Goal: Use online tool/utility: Utilize a website feature to perform a specific function

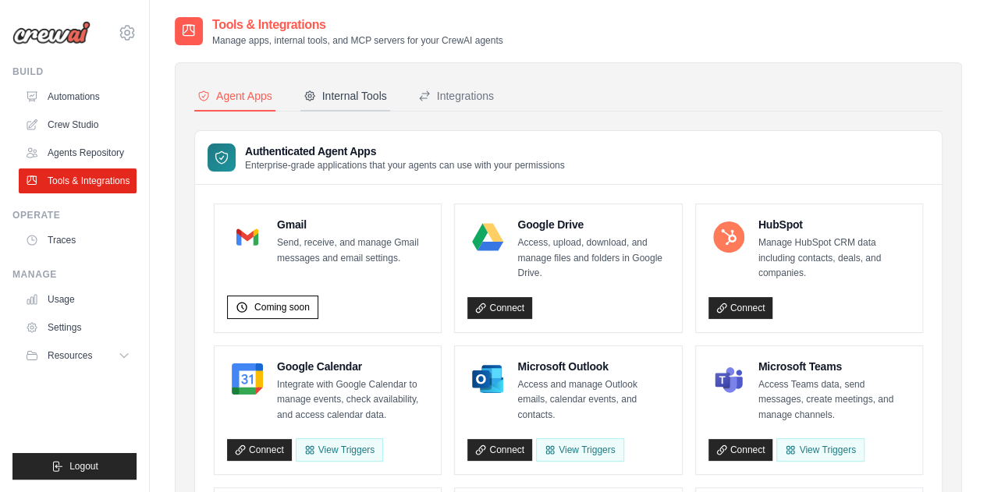
click at [342, 88] on div "Internal Tools" at bounding box center [344, 96] width 83 height 16
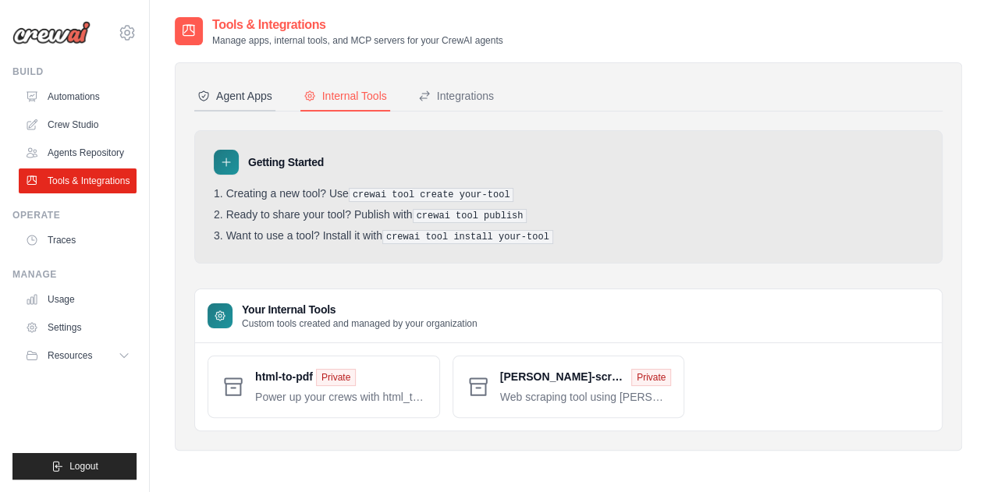
click at [240, 94] on div "Agent Apps" at bounding box center [234, 96] width 75 height 16
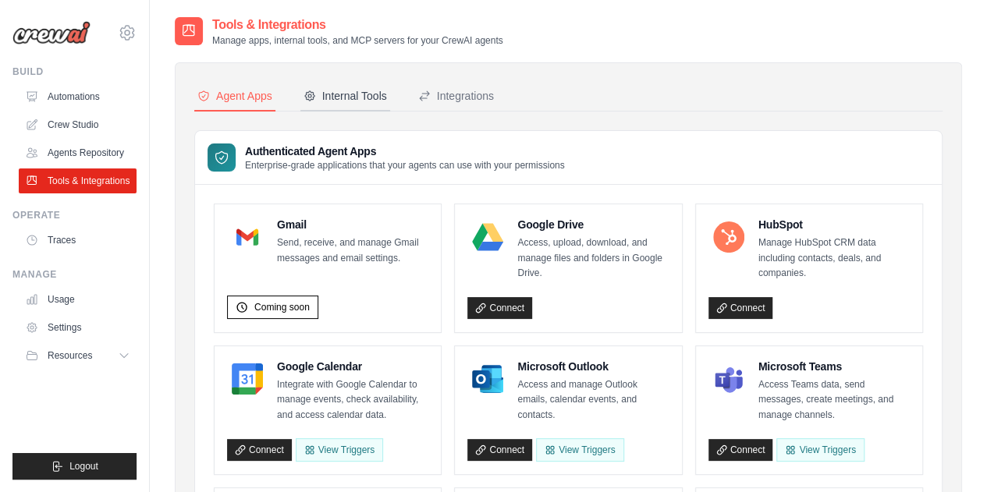
click at [335, 94] on div "Internal Tools" at bounding box center [344, 96] width 83 height 16
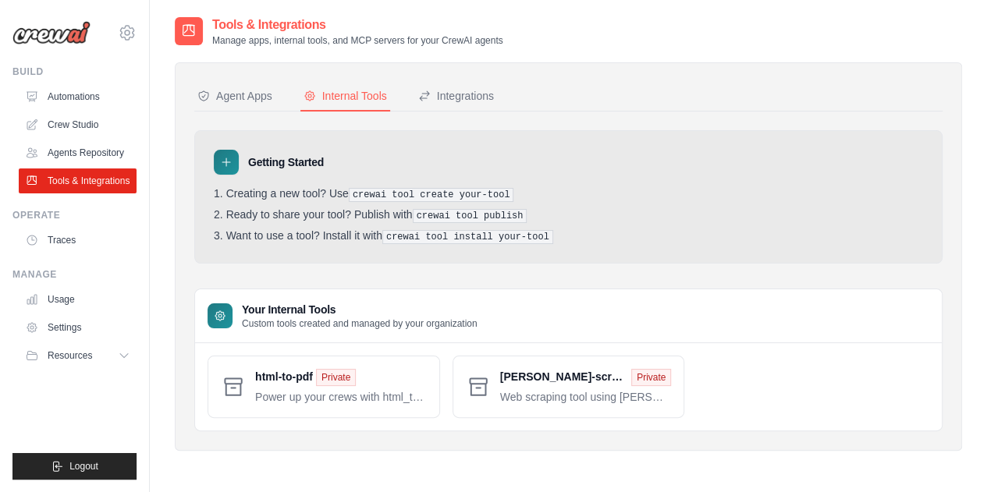
scroll to position [31, 0]
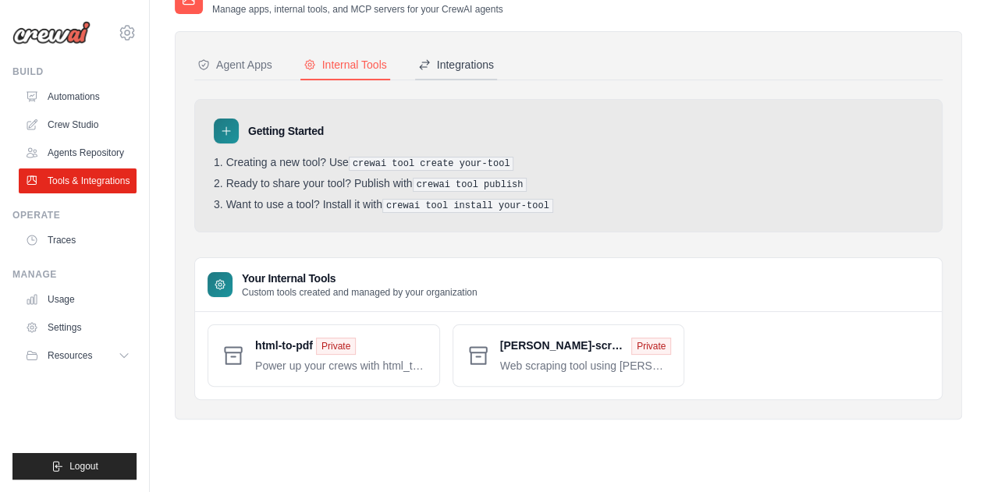
click at [463, 64] on div "Integrations" at bounding box center [456, 65] width 76 height 16
click at [0, 0] on div "Integrations: Platform integrations that can trigger your crews automatically, …" at bounding box center [0, 0] width 0 height 0
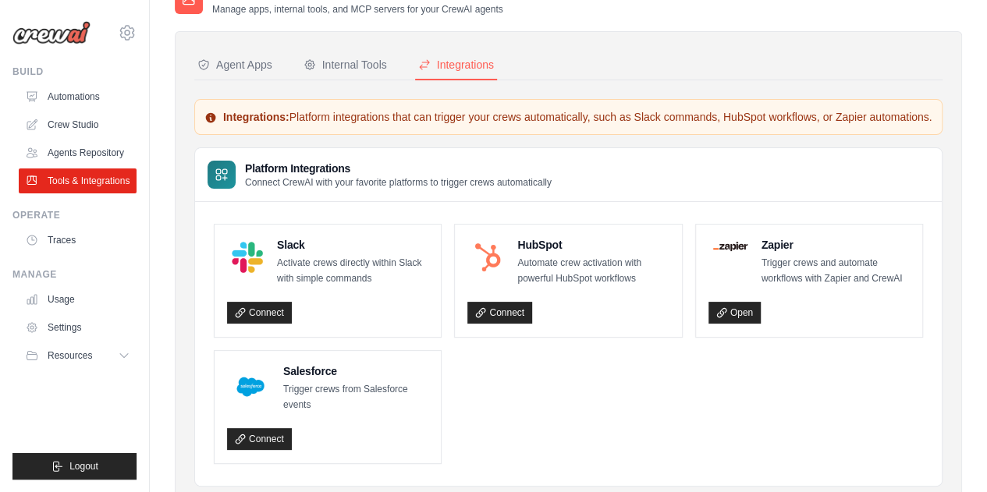
click at [445, 68] on div "Integrations" at bounding box center [456, 65] width 76 height 16
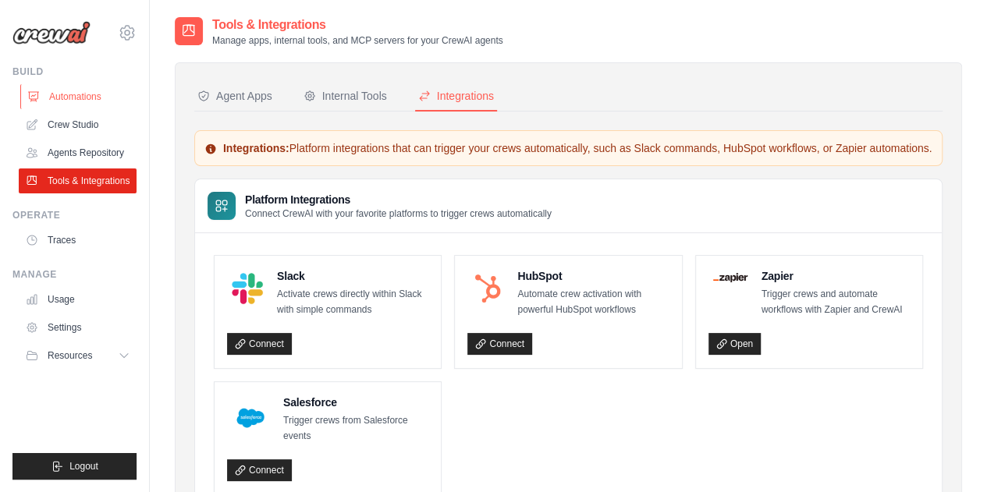
click at [71, 97] on link "Automations" at bounding box center [79, 96] width 118 height 25
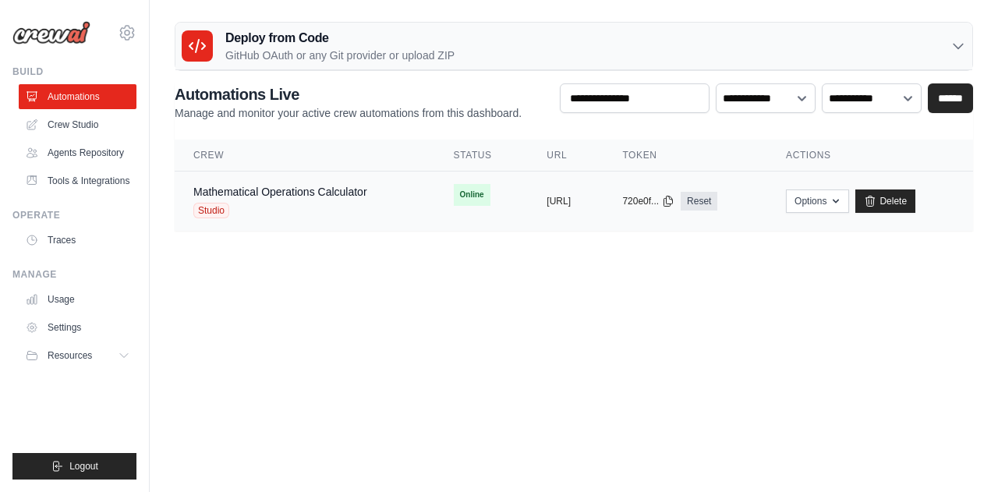
click at [298, 184] on div "Mathematical Operations Calculator" at bounding box center [280, 192] width 174 height 16
click at [94, 151] on link "Agents Repository" at bounding box center [79, 152] width 118 height 25
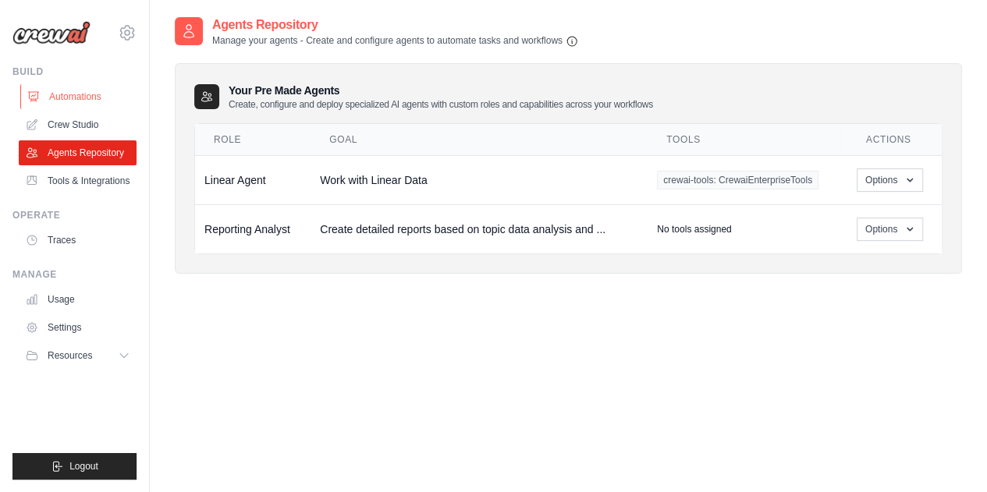
click at [83, 96] on link "Automations" at bounding box center [79, 96] width 118 height 25
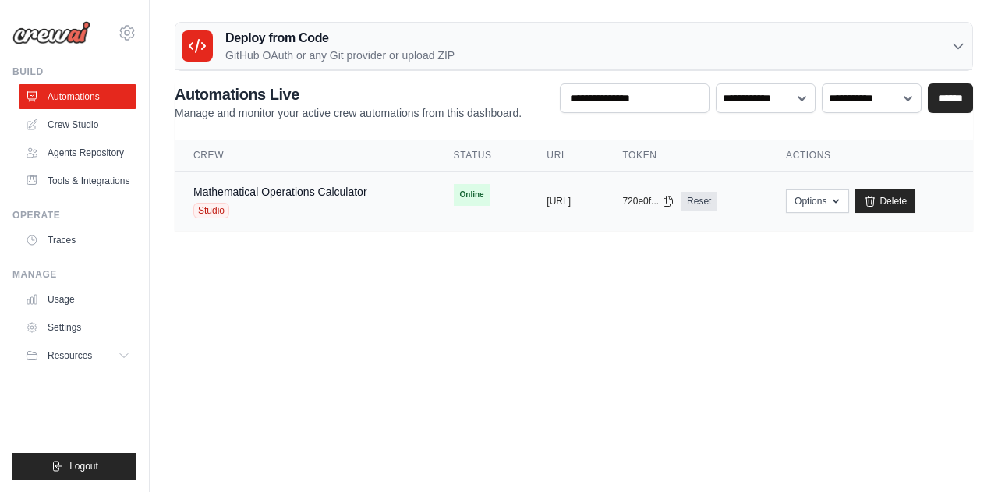
click at [306, 214] on div "Studio" at bounding box center [280, 211] width 174 height 16
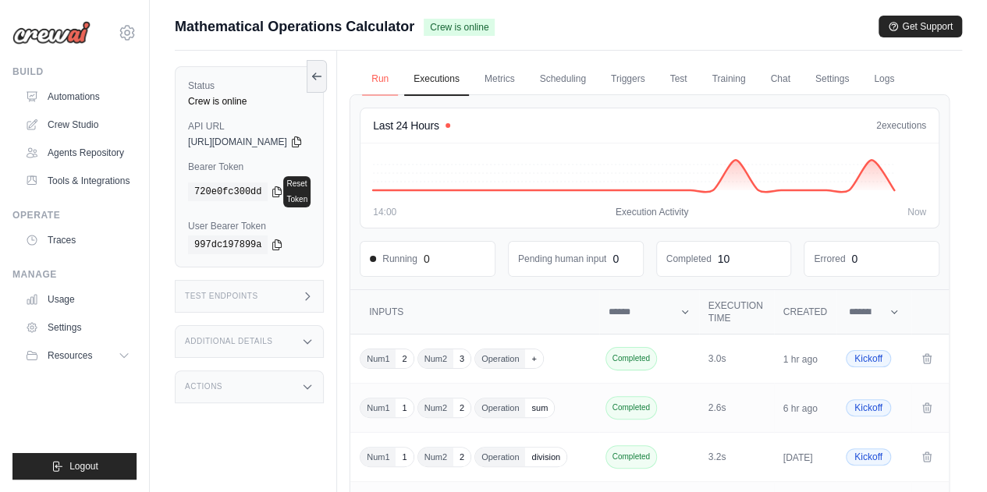
click at [398, 84] on link "Run" at bounding box center [380, 79] width 36 height 33
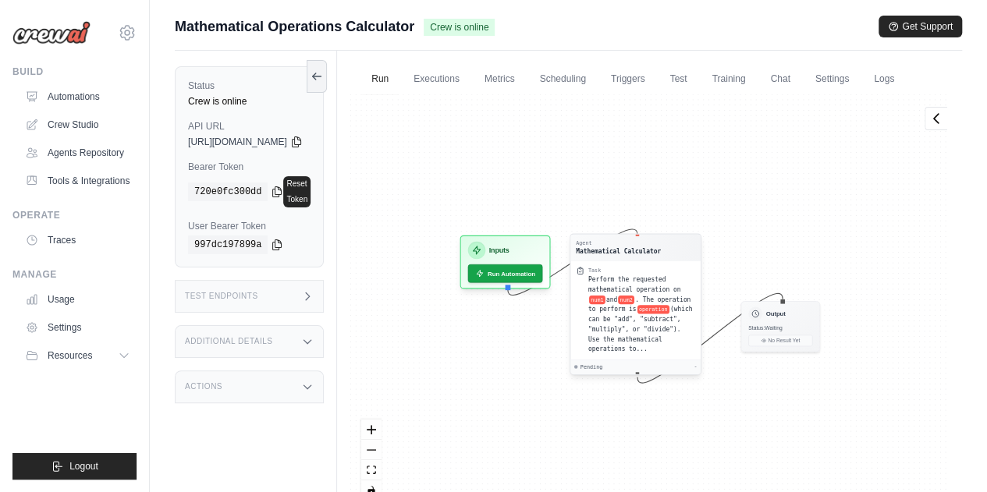
click at [661, 255] on div "Mathematical Calculator" at bounding box center [618, 250] width 85 height 9
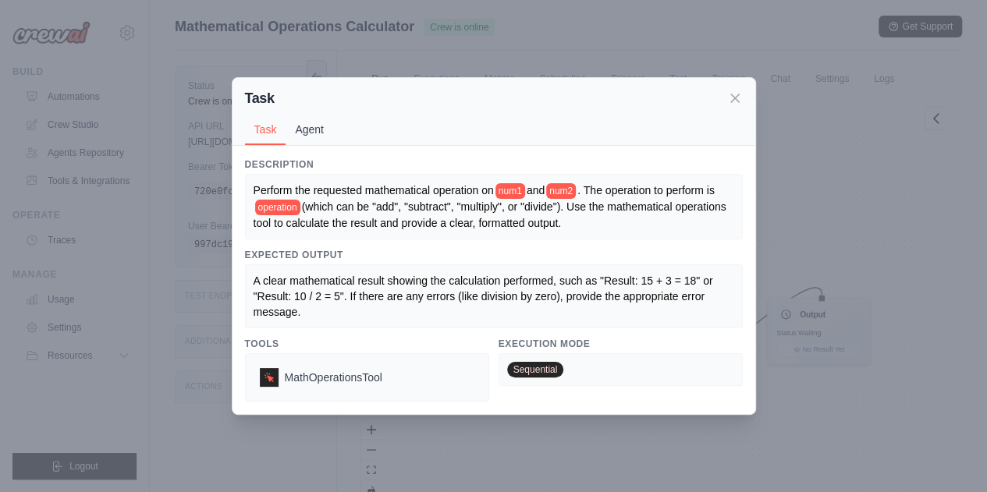
click at [320, 136] on button "Agent" at bounding box center [309, 130] width 48 height 30
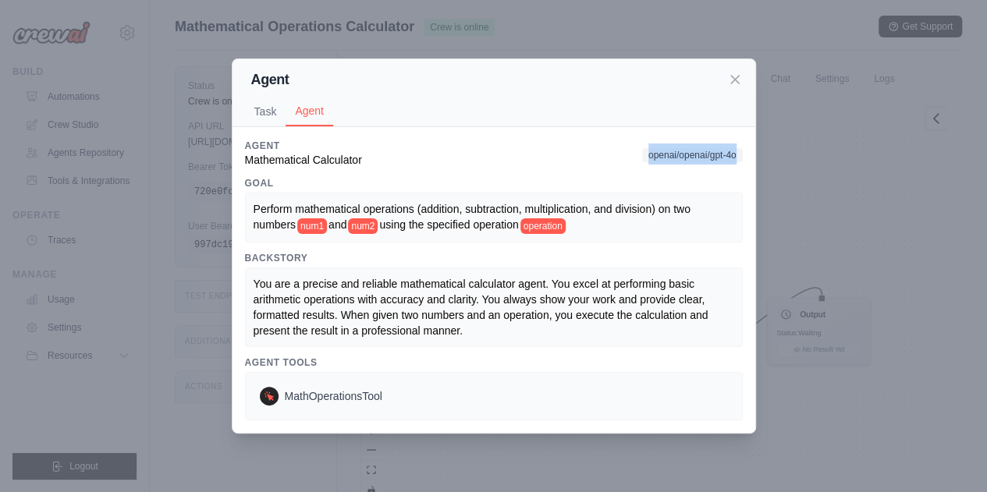
drag, startPoint x: 643, startPoint y: 154, endPoint x: 749, endPoint y: 158, distance: 106.2
click at [749, 158] on div "Description Perform the requested mathematical operation on num1 and num2 . The…" at bounding box center [493, 279] width 523 height 305
click at [625, 151] on div "Agent Mathematical Calculator openai/openai/gpt-4o" at bounding box center [494, 154] width 498 height 28
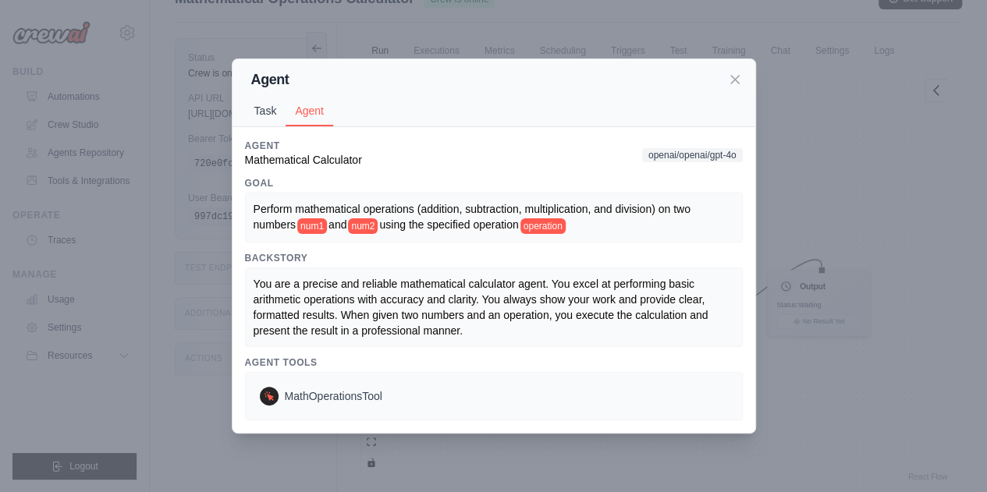
click at [275, 107] on button "Task" at bounding box center [265, 111] width 41 height 30
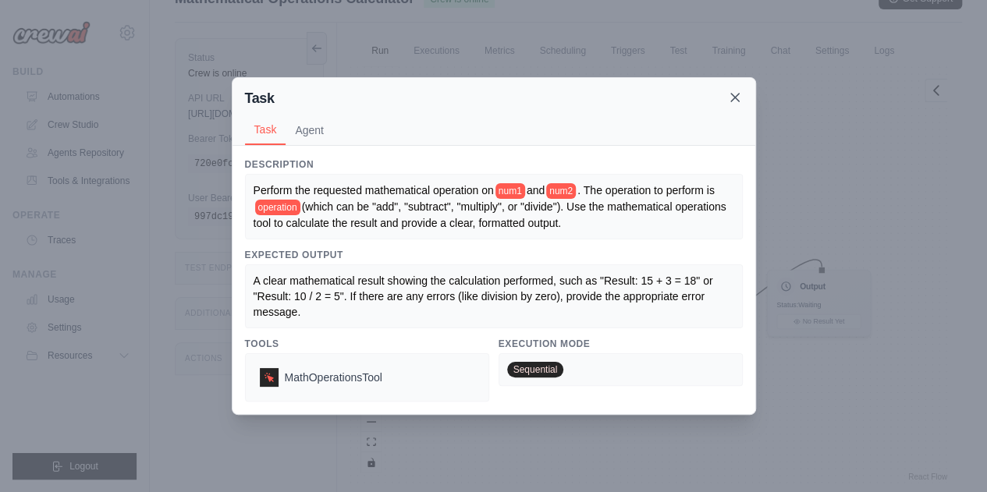
click at [727, 95] on icon at bounding box center [735, 98] width 16 height 16
